Goal: Navigation & Orientation: Find specific page/section

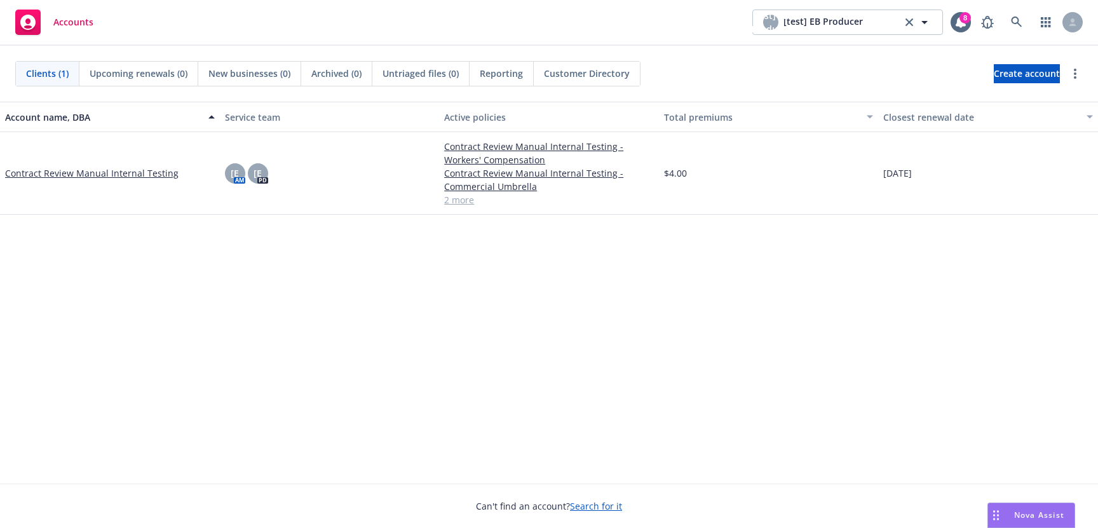
click at [572, 77] on span "Customer Directory" at bounding box center [587, 73] width 86 height 13
